Goal: Task Accomplishment & Management: Complete application form

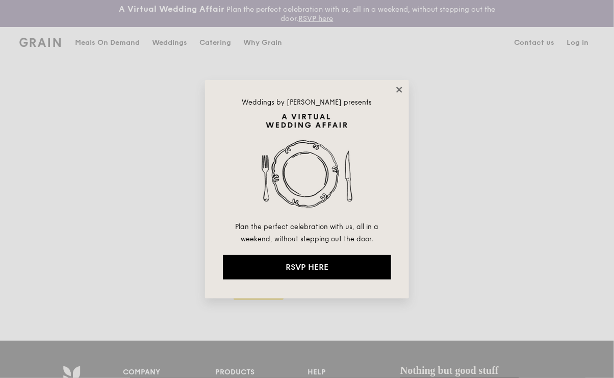
type input "[EMAIL_ADDRESS][DOMAIN_NAME]"
click at [399, 88] on icon at bounding box center [399, 89] width 9 height 9
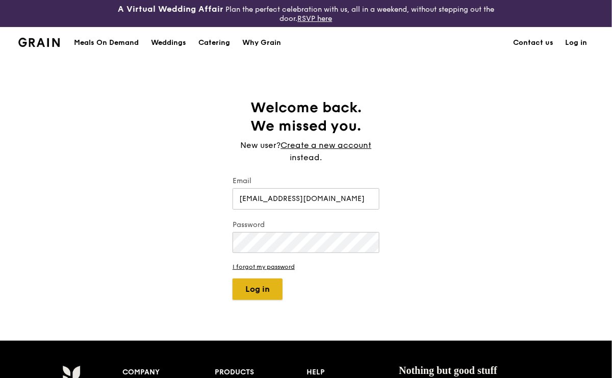
click at [268, 291] on button "Log in" at bounding box center [257, 288] width 50 height 21
select select "100"
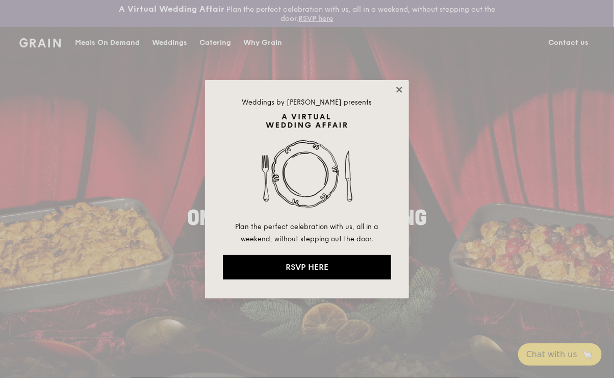
click at [398, 91] on icon at bounding box center [399, 90] width 6 height 6
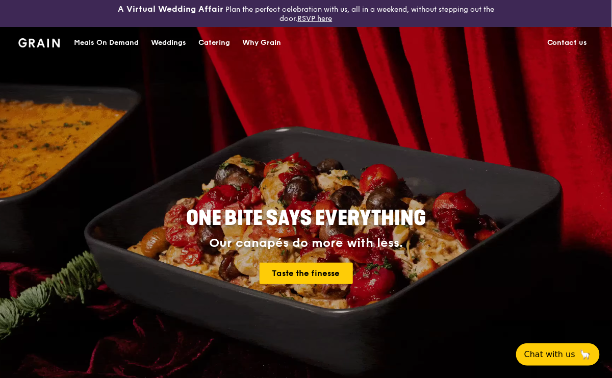
click at [218, 41] on div "Catering" at bounding box center [214, 43] width 32 height 31
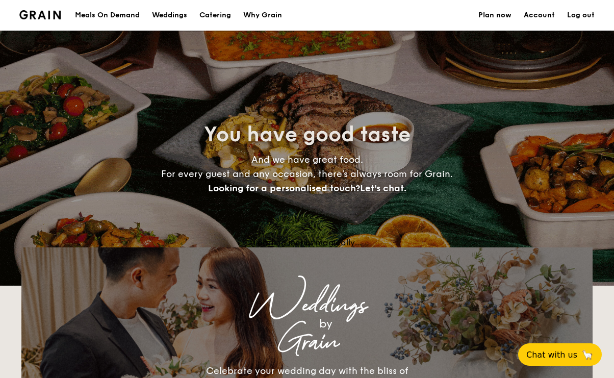
select select
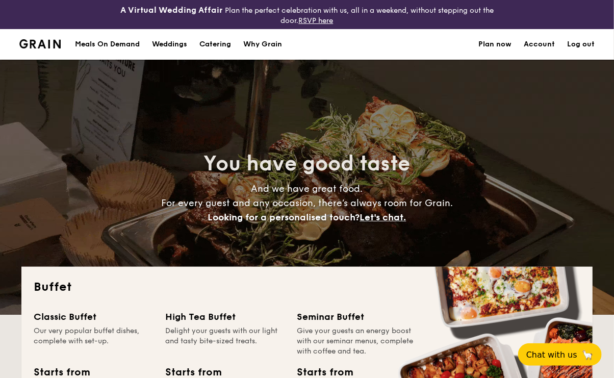
click at [210, 42] on h1 "Catering" at bounding box center [215, 44] width 32 height 31
